Goal: Check status: Check status

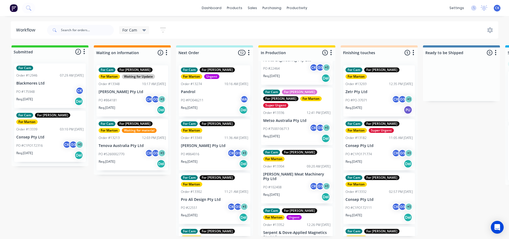
scroll to position [87, 0]
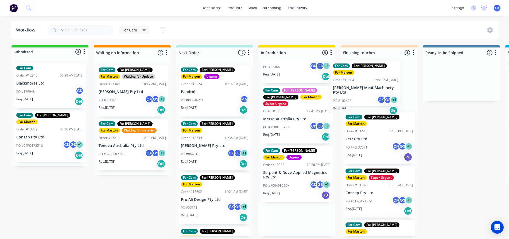
drag, startPoint x: 292, startPoint y: 158, endPoint x: 364, endPoint y: 86, distance: 101.6
click at [364, 86] on div "Submitted 2 Status colour #32CD32 hex #32CD32 Save Cancel Summaries Total order…" at bounding box center [364, 140] width 736 height 191
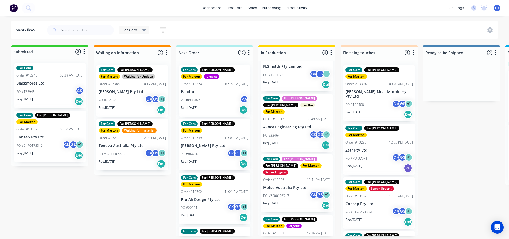
scroll to position [0, 0]
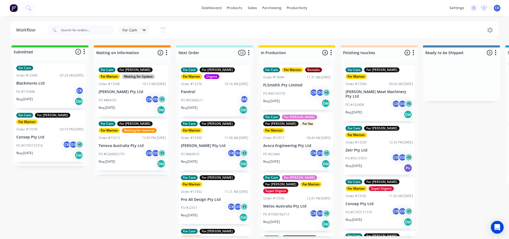
click at [208, 152] on div "PO #864016 CK GS + 1" at bounding box center [214, 154] width 67 height 10
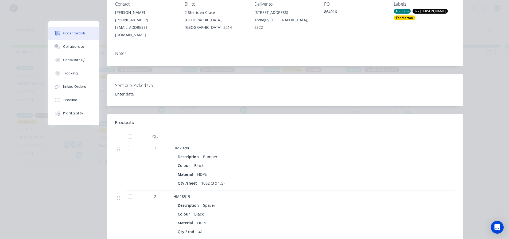
scroll to position [80, 0]
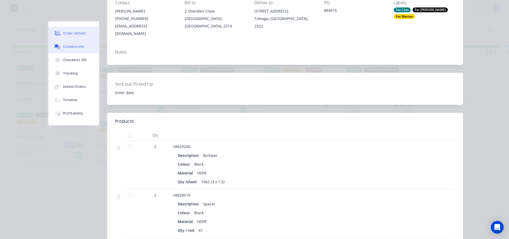
click at [67, 46] on div "Collaborate" at bounding box center [73, 46] width 21 height 5
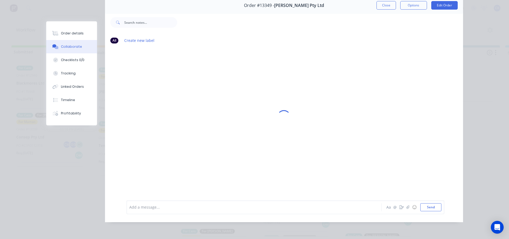
scroll to position [0, 0]
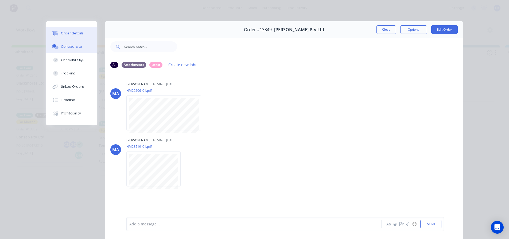
click at [64, 33] on div "Order details" at bounding box center [72, 33] width 23 height 5
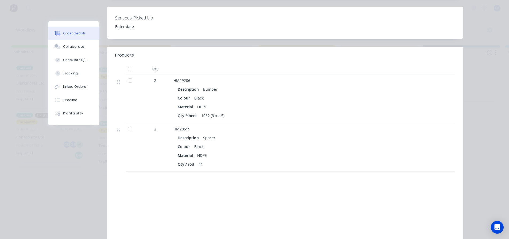
scroll to position [134, 0]
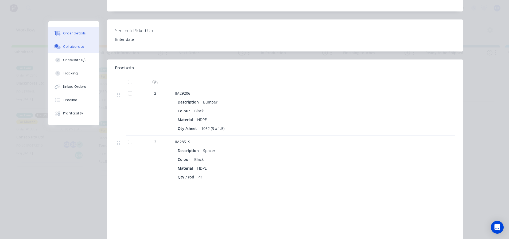
click at [60, 49] on button "Collaborate" at bounding box center [73, 46] width 51 height 13
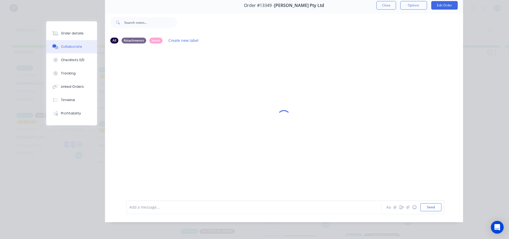
scroll to position [0, 0]
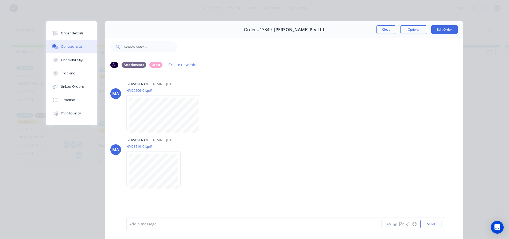
drag, startPoint x: 392, startPoint y: 30, endPoint x: 351, endPoint y: 48, distance: 44.7
click at [392, 30] on button "Close" at bounding box center [385, 29] width 19 height 9
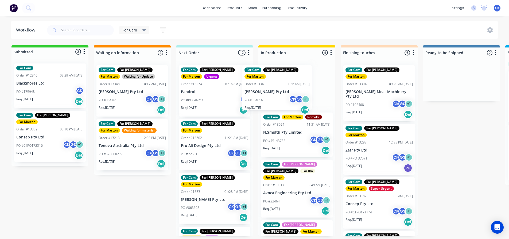
drag, startPoint x: 225, startPoint y: 136, endPoint x: 280, endPoint y: 87, distance: 74.2
click at [280, 87] on div "Submitted 2 Status colour #32CD32 hex #32CD32 Save Cancel Summaries Total order…" at bounding box center [364, 140] width 736 height 191
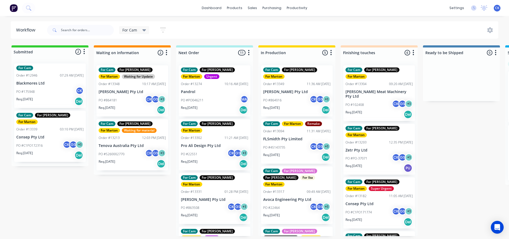
click at [209, 149] on div "PO #22551 CK GS + 1" at bounding box center [214, 154] width 67 height 10
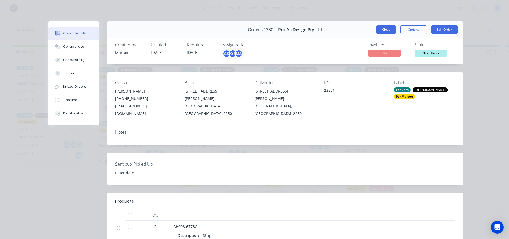
click at [383, 34] on button "Close" at bounding box center [385, 29] width 19 height 9
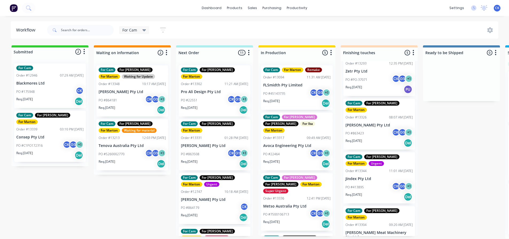
scroll to position [76, 0]
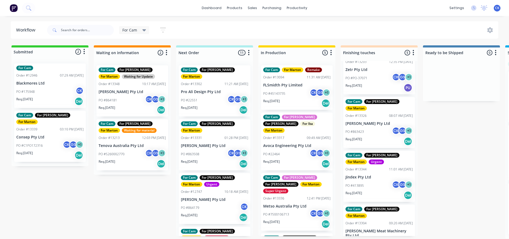
click at [42, 151] on div "Req. 13/10/25 Del" at bounding box center [49, 155] width 67 height 9
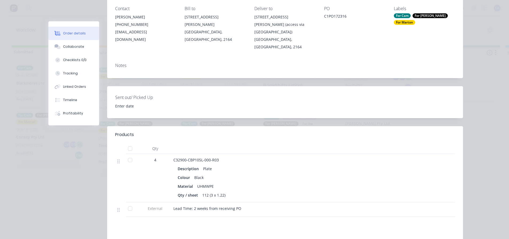
scroll to position [0, 0]
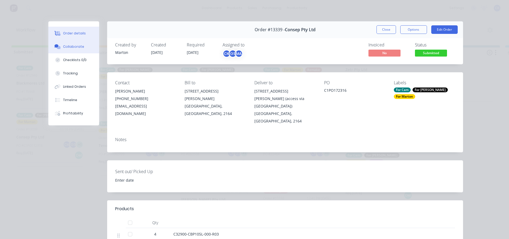
click at [71, 47] on div "Collaborate" at bounding box center [73, 46] width 21 height 5
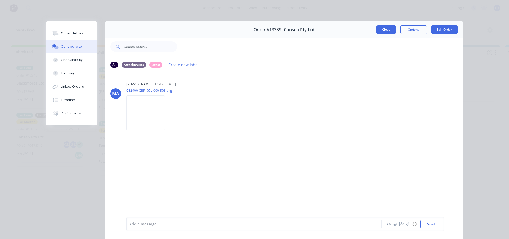
click at [379, 33] on button "Close" at bounding box center [385, 29] width 19 height 9
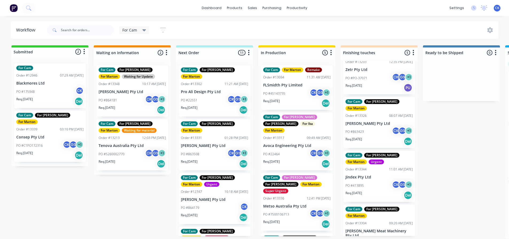
click at [205, 105] on div "Req. 03/10/25 Del" at bounding box center [214, 109] width 67 height 9
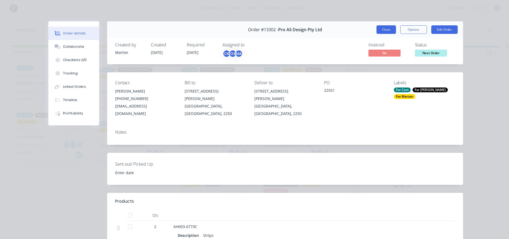
click at [384, 33] on button "Close" at bounding box center [385, 29] width 19 height 9
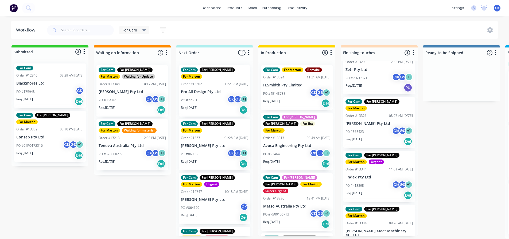
click at [201, 159] on div "Req. 06/10/25 Del" at bounding box center [214, 163] width 67 height 9
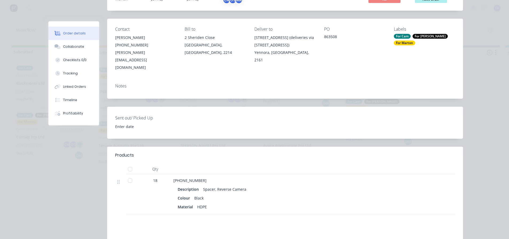
scroll to position [107, 0]
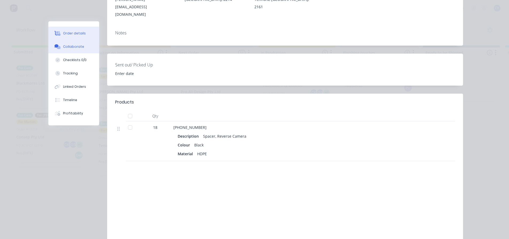
click at [72, 53] on button "Collaborate" at bounding box center [73, 46] width 51 height 13
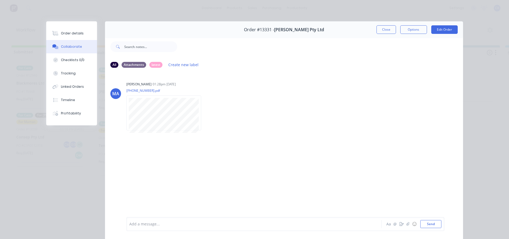
click at [74, 40] on button "Collaborate" at bounding box center [71, 46] width 51 height 13
click at [73, 34] on div "Order details" at bounding box center [72, 33] width 23 height 5
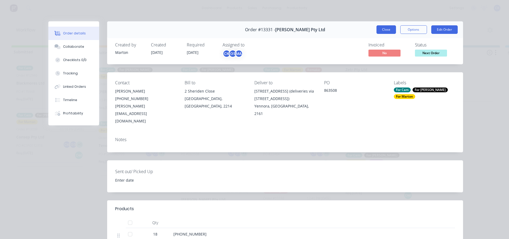
click at [385, 32] on button "Close" at bounding box center [385, 29] width 19 height 9
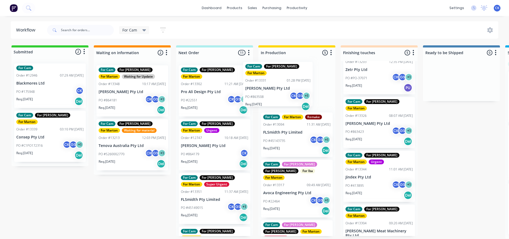
drag, startPoint x: 204, startPoint y: 149, endPoint x: 289, endPoint y: 83, distance: 108.6
click at [289, 83] on div "Submitted 2 Status colour #32CD32 hex #32CD32 Save Cancel Summaries Total order…" at bounding box center [364, 142] width 736 height 194
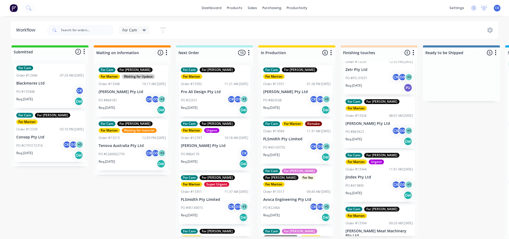
click at [210, 149] on div "PO #864179 CK" at bounding box center [214, 154] width 67 height 10
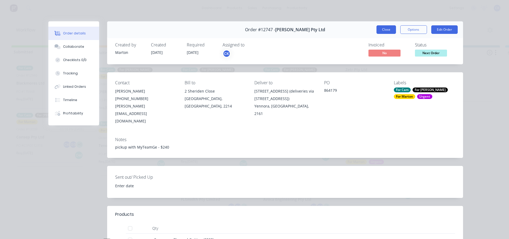
click at [384, 33] on button "Close" at bounding box center [385, 29] width 19 height 9
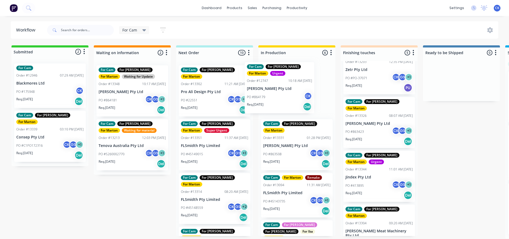
drag, startPoint x: 204, startPoint y: 149, endPoint x: 274, endPoint y: 95, distance: 88.3
click at [274, 95] on div "Submitted 2 Status colour #32CD32 hex #32CD32 Save Cancel Summaries Total order…" at bounding box center [364, 142] width 736 height 194
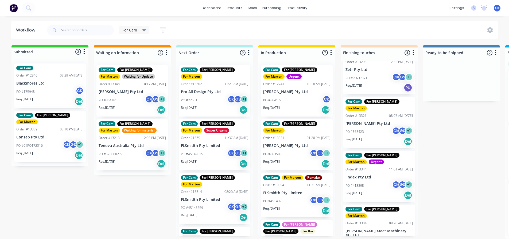
click at [216, 149] on div "PO #45149015 CK GS + 1" at bounding box center [214, 154] width 67 height 10
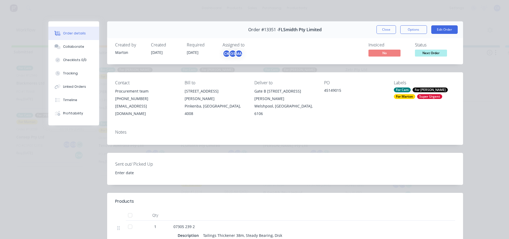
scroll to position [80, 0]
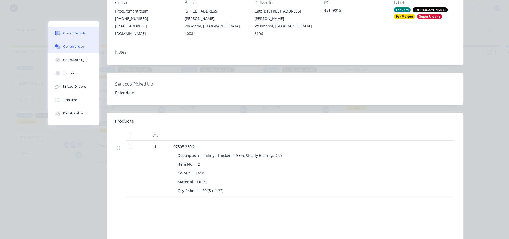
click at [81, 48] on button "Collaborate" at bounding box center [73, 46] width 51 height 13
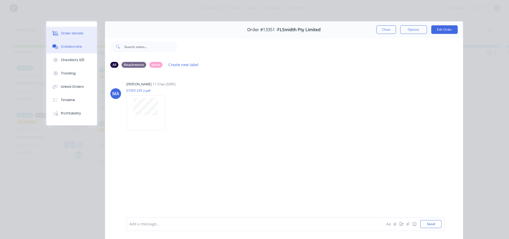
click at [64, 32] on div "Order details" at bounding box center [72, 33] width 23 height 5
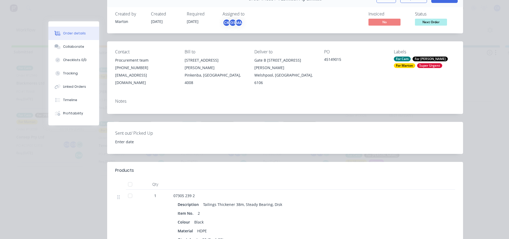
scroll to position [27, 0]
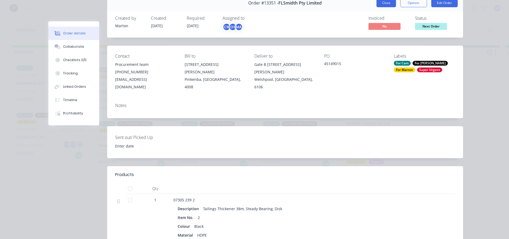
click at [384, 6] on button "Close" at bounding box center [385, 3] width 19 height 9
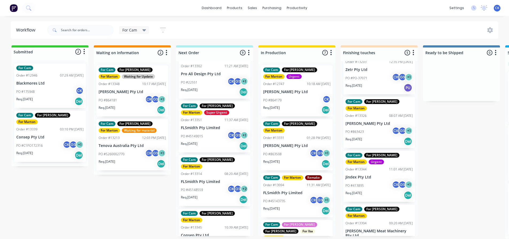
scroll to position [53, 0]
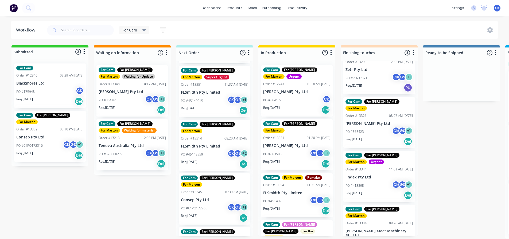
click at [213, 203] on div "PO #C1PO172265 CK GS + 1" at bounding box center [214, 208] width 67 height 10
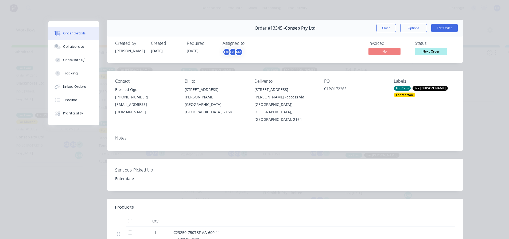
scroll to position [0, 0]
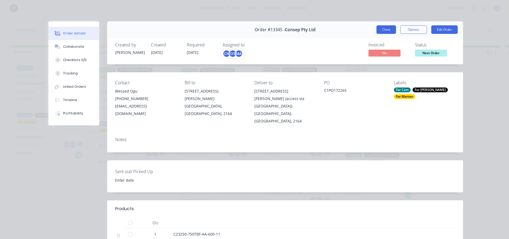
click at [385, 31] on button "Close" at bounding box center [385, 29] width 19 height 9
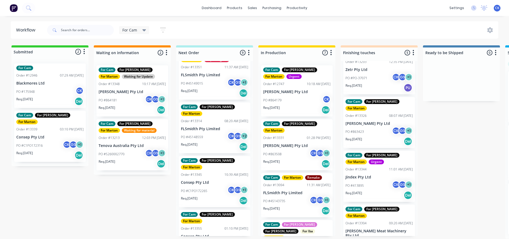
scroll to position [80, 0]
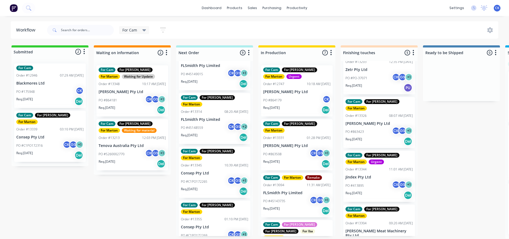
click at [217, 133] on div "Req. 09/10/25 Del" at bounding box center [214, 137] width 67 height 9
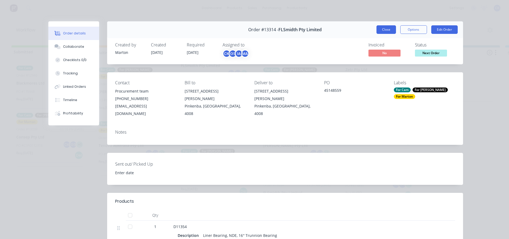
click at [385, 31] on button "Close" at bounding box center [385, 29] width 19 height 9
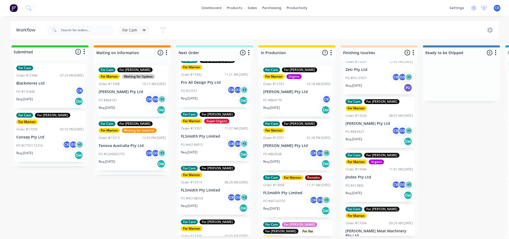
scroll to position [0, 0]
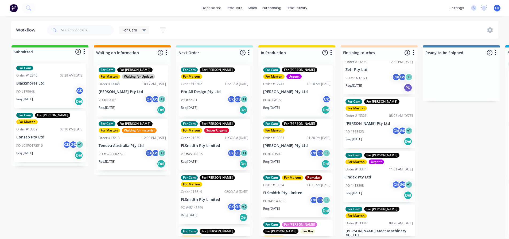
click at [214, 95] on div "PO #22551 CK GS + 1" at bounding box center [214, 100] width 67 height 10
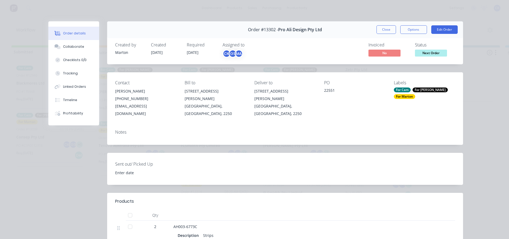
click at [79, 38] on button "Order details" at bounding box center [73, 33] width 51 height 13
click at [76, 45] on div "Collaborate" at bounding box center [73, 46] width 21 height 5
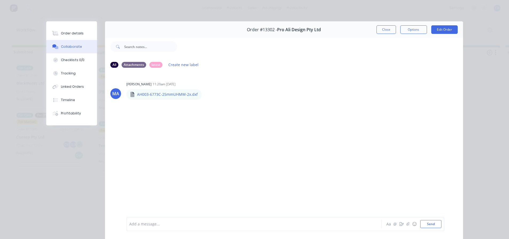
click at [385, 28] on button "Close" at bounding box center [385, 29] width 19 height 9
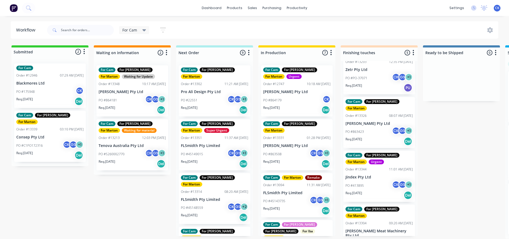
click at [278, 100] on p "PO #864179" at bounding box center [272, 100] width 18 height 5
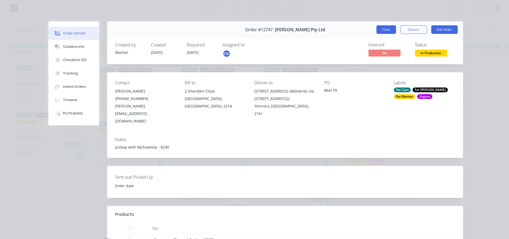
click at [376, 30] on button "Close" at bounding box center [385, 29] width 19 height 9
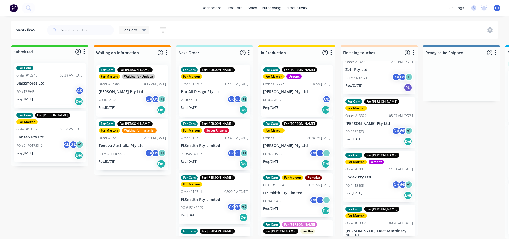
click at [298, 159] on div "Req. 06/10/25 Del" at bounding box center [296, 163] width 67 height 9
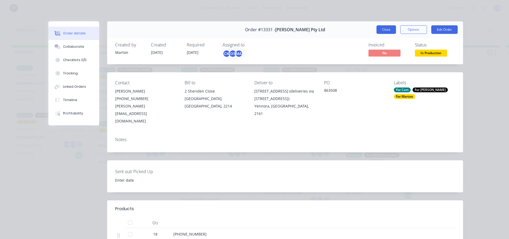
click at [383, 34] on button "Close" at bounding box center [385, 29] width 19 height 9
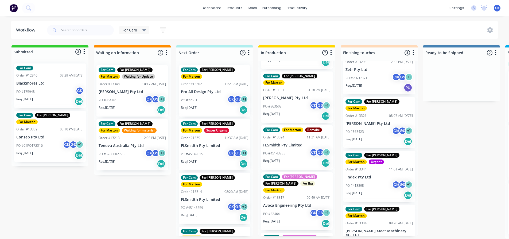
scroll to position [53, 0]
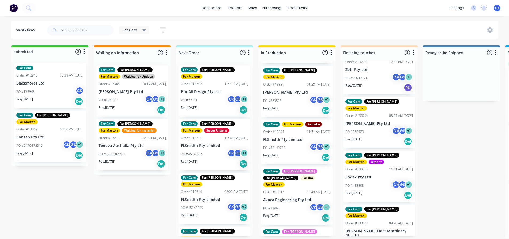
click at [288, 203] on div "PO #22464 CK GS + 1" at bounding box center [296, 208] width 67 height 10
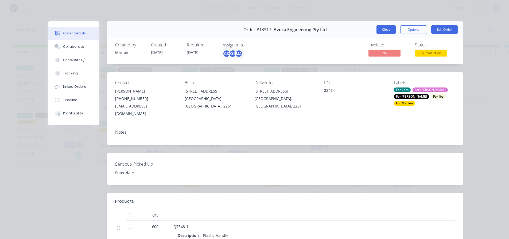
click at [381, 27] on button "Close" at bounding box center [385, 29] width 19 height 9
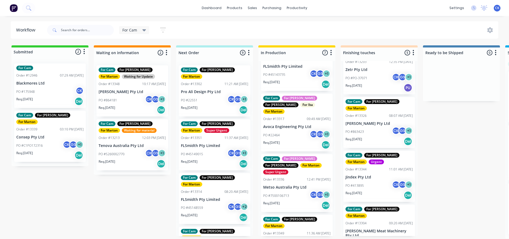
scroll to position [134, 0]
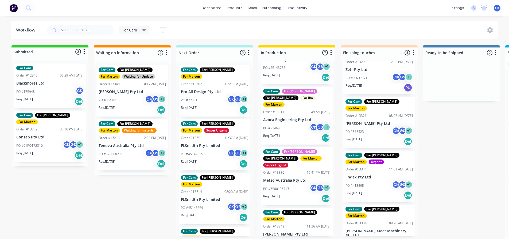
click at [285, 194] on div "Req. 01/10/25 Del" at bounding box center [296, 198] width 67 height 9
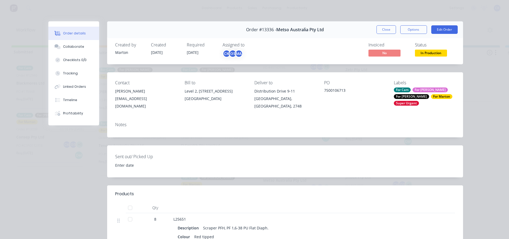
click at [394, 30] on div "Close Options Edit Order" at bounding box center [416, 29] width 81 height 9
click at [392, 31] on button "Close" at bounding box center [385, 29] width 19 height 9
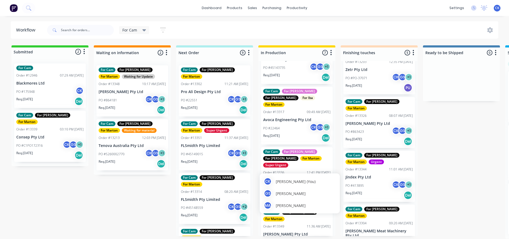
click at [290, 209] on div "MA Marton Agocs" at bounding box center [300, 206] width 72 height 8
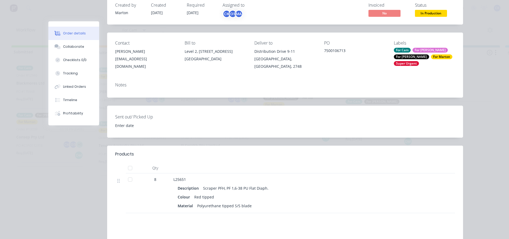
scroll to position [0, 0]
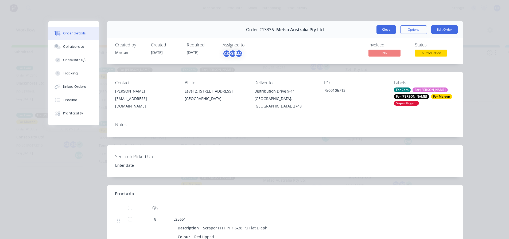
click at [383, 28] on button "Close" at bounding box center [385, 29] width 19 height 9
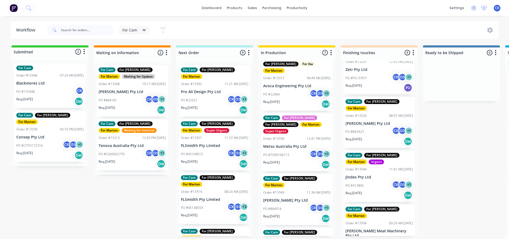
scroll to position [187, 0]
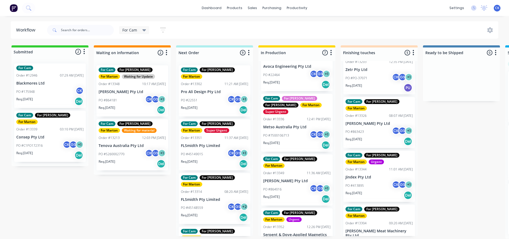
click at [295, 195] on div "Req. 03/10/25 Del" at bounding box center [296, 199] width 67 height 9
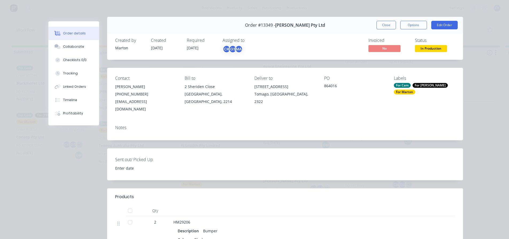
scroll to position [0, 0]
